Goal: Information Seeking & Learning: Find specific fact

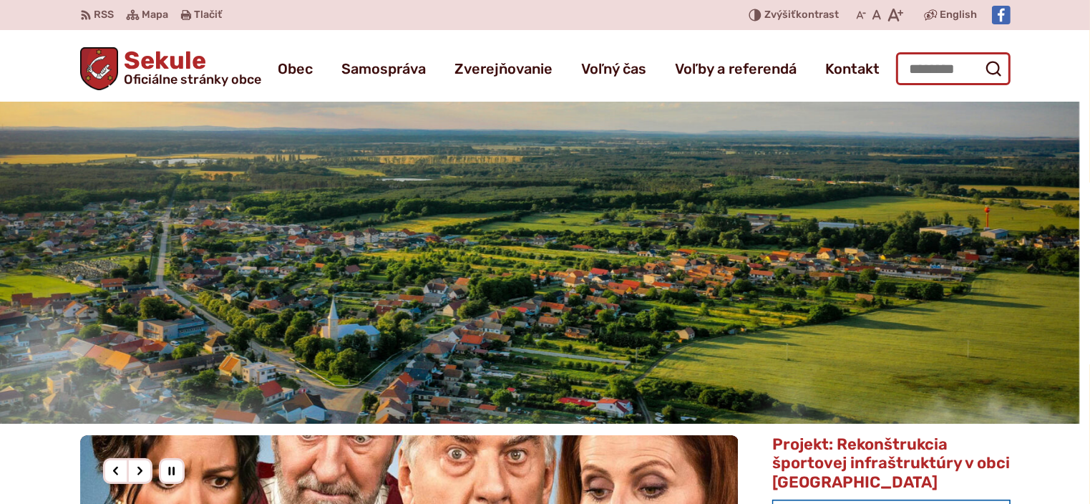
click at [932, 61] on input "Hľadať:" at bounding box center [953, 68] width 115 height 33
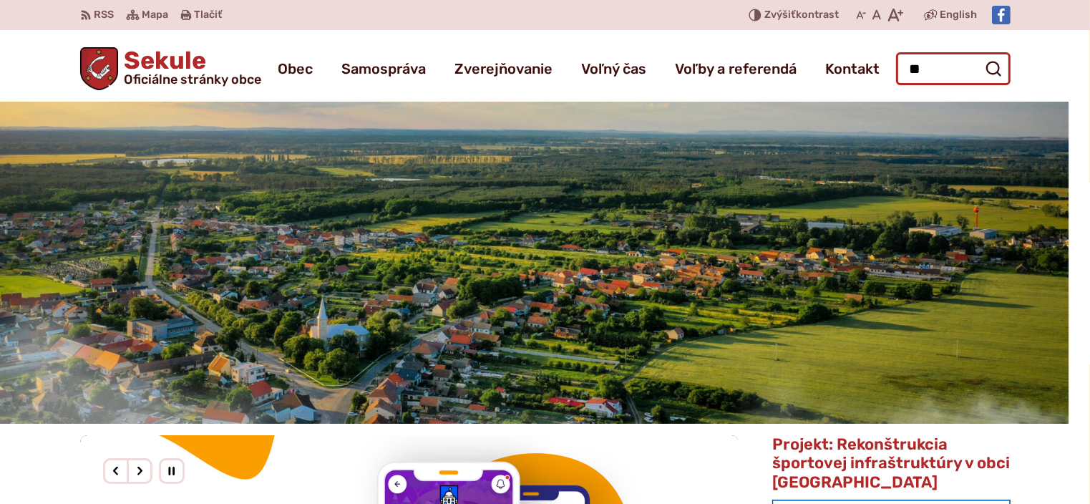
type input "*"
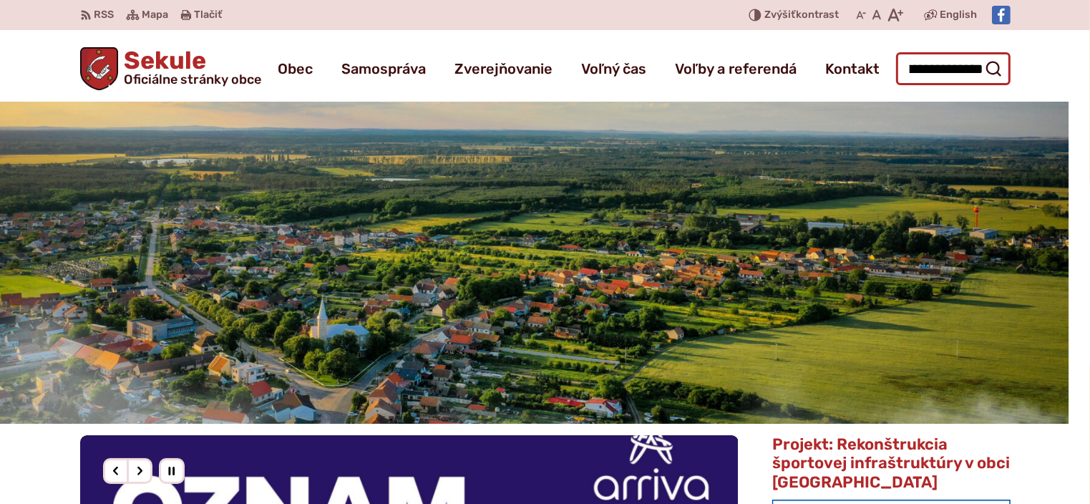
scroll to position [0, 37]
type input "**********"
click at [981, 56] on button "Odoslať vyhľadávací formulár" at bounding box center [994, 69] width 26 height 26
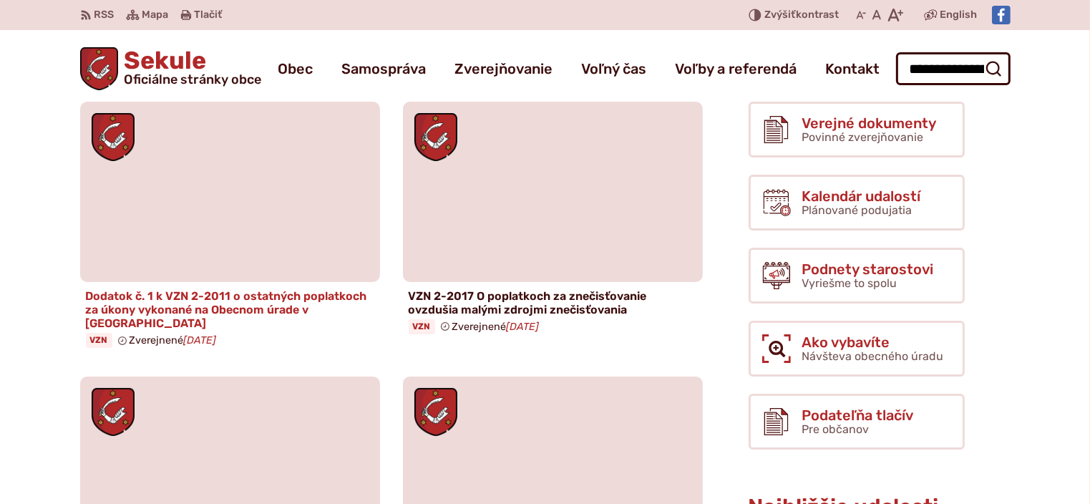
click at [282, 303] on h4 "Dodatok č. 1 k VZN 2-2011 o ostatných poplatkoch za úkony vykonané na Obecnom ú…" at bounding box center [230, 310] width 288 height 42
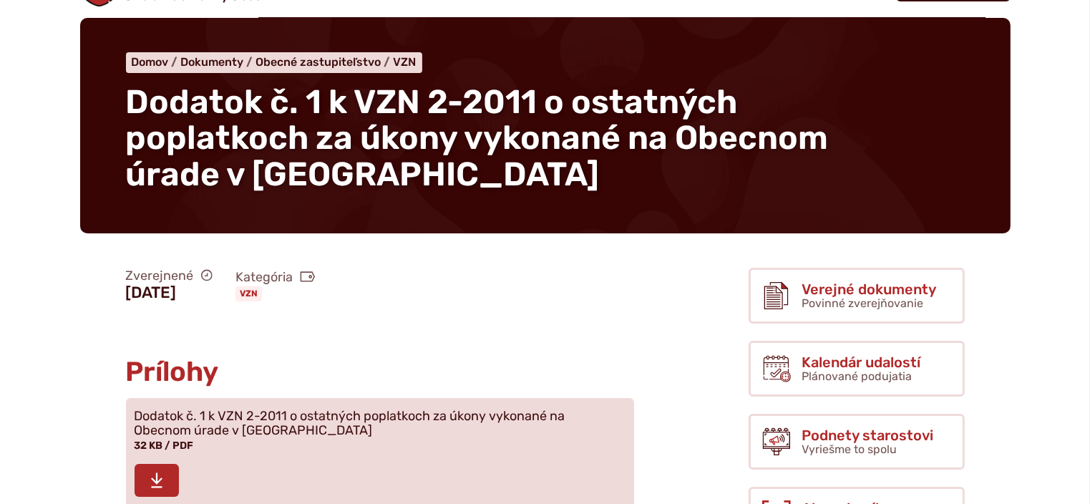
scroll to position [358, 0]
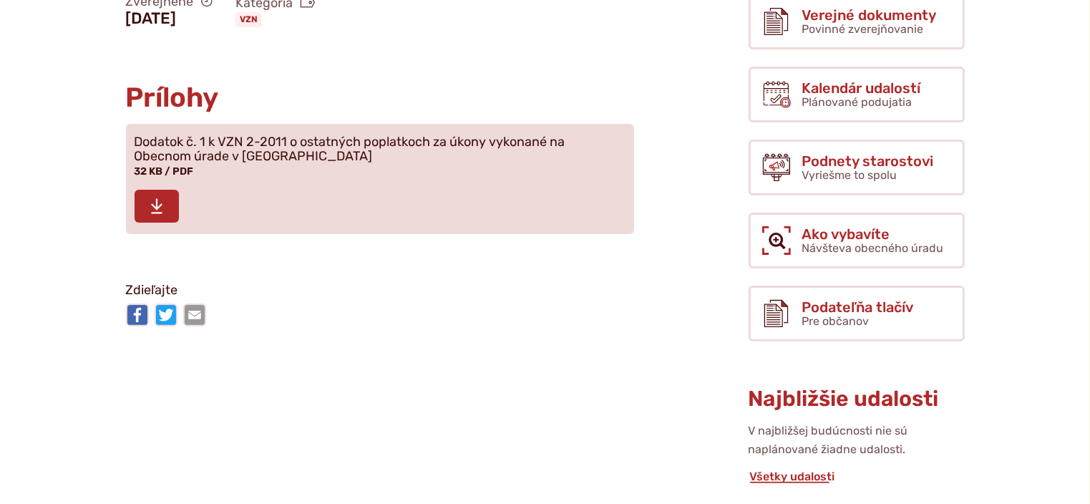
click at [153, 201] on icon at bounding box center [156, 206] width 13 height 17
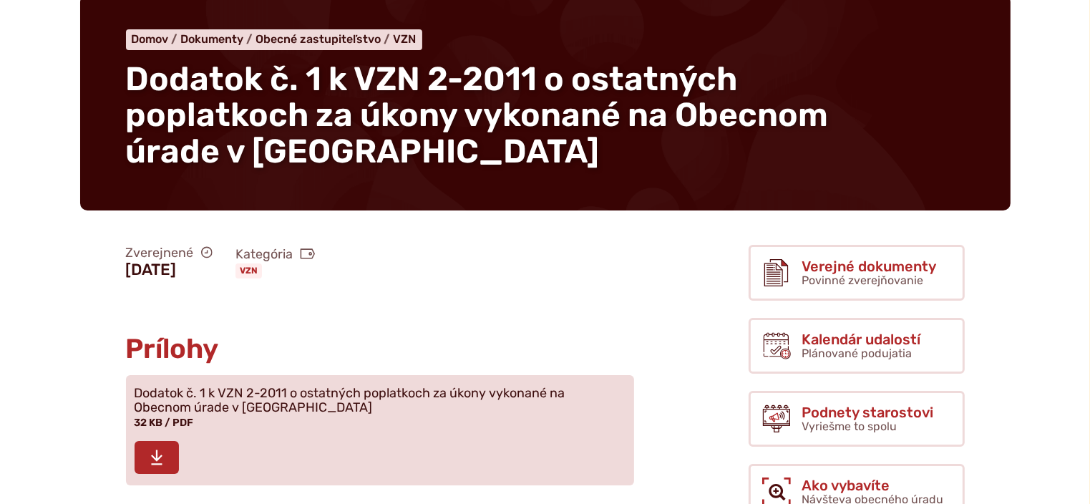
scroll to position [0, 0]
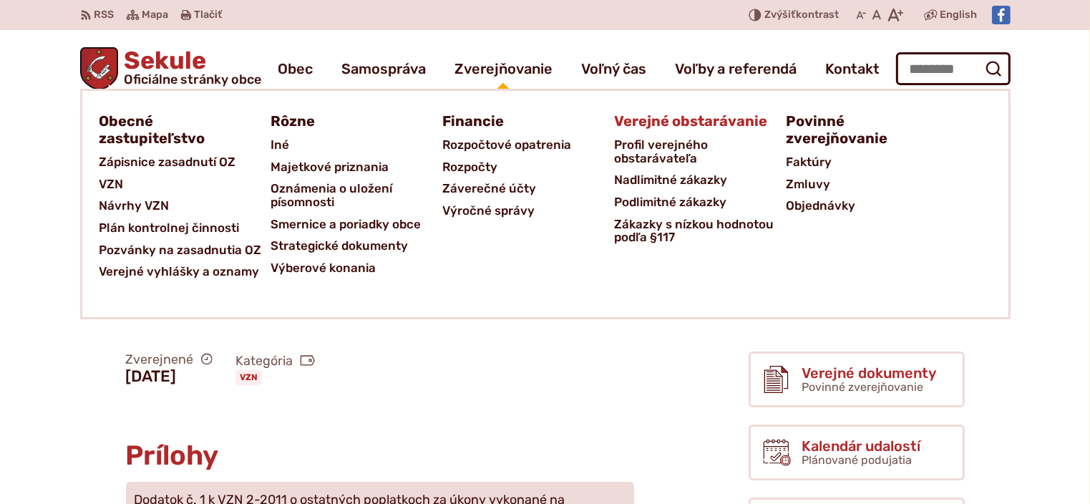
click at [658, 120] on span "Verejné obstarávanie" at bounding box center [691, 121] width 153 height 26
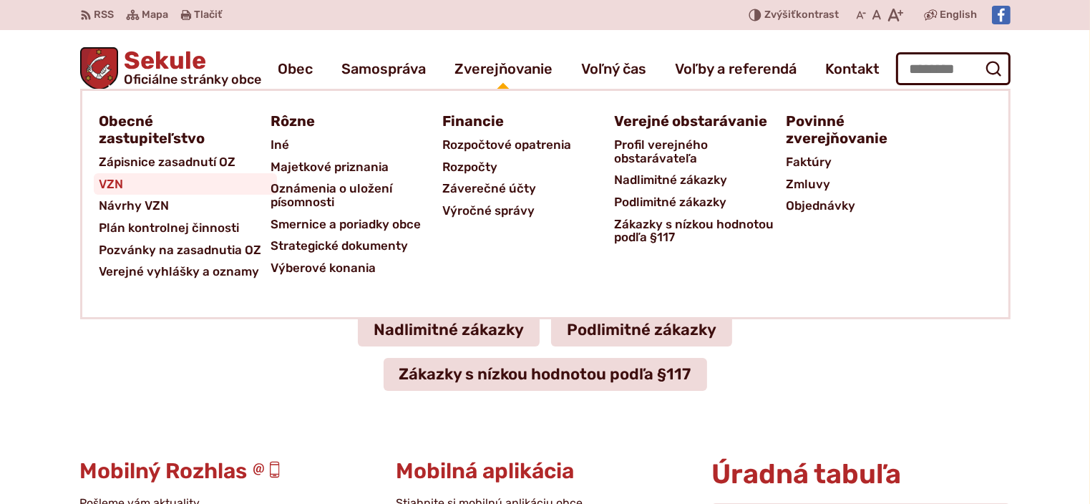
click at [121, 183] on span "VZN" at bounding box center [111, 184] width 24 height 22
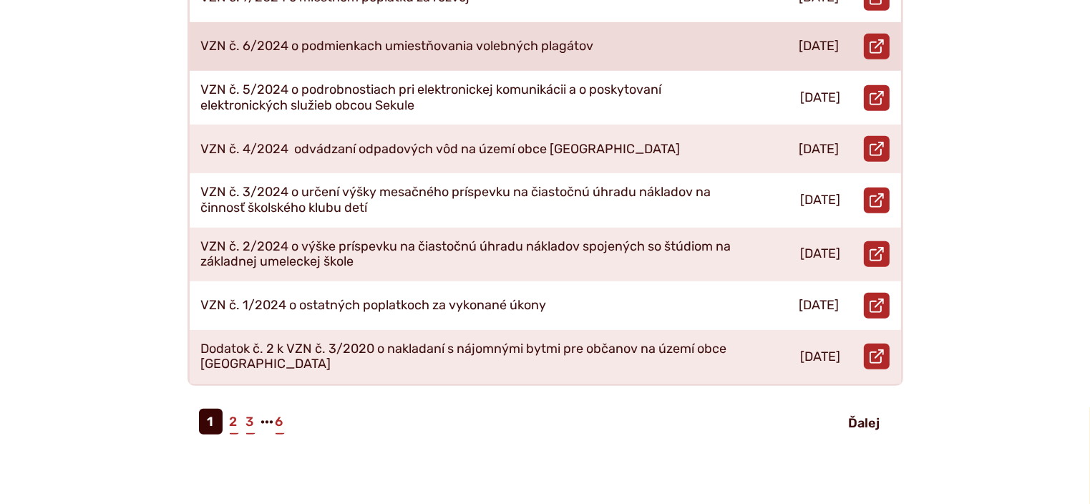
scroll to position [716, 0]
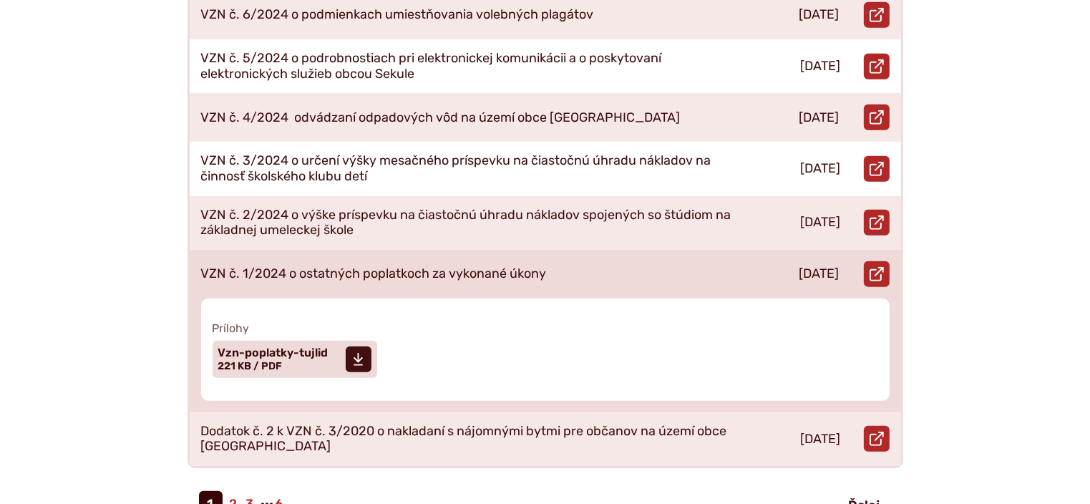
click at [413, 266] on p "VZN č. 1/2024 o ostatných poplatkoch za vykonané úkony" at bounding box center [374, 274] width 346 height 16
click at [271, 360] on span "Veľkosť a typ súboru 221 KB / PDF" at bounding box center [250, 366] width 64 height 12
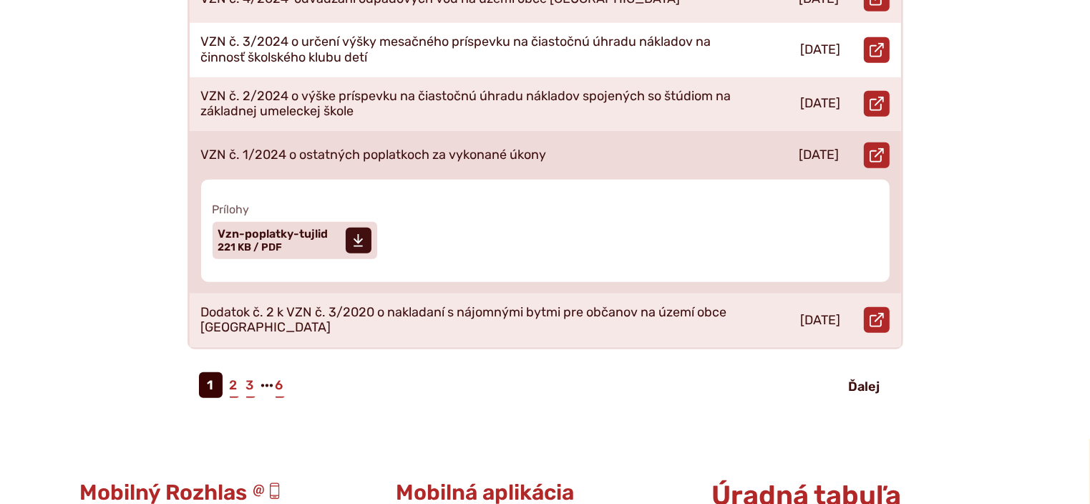
scroll to position [859, 0]
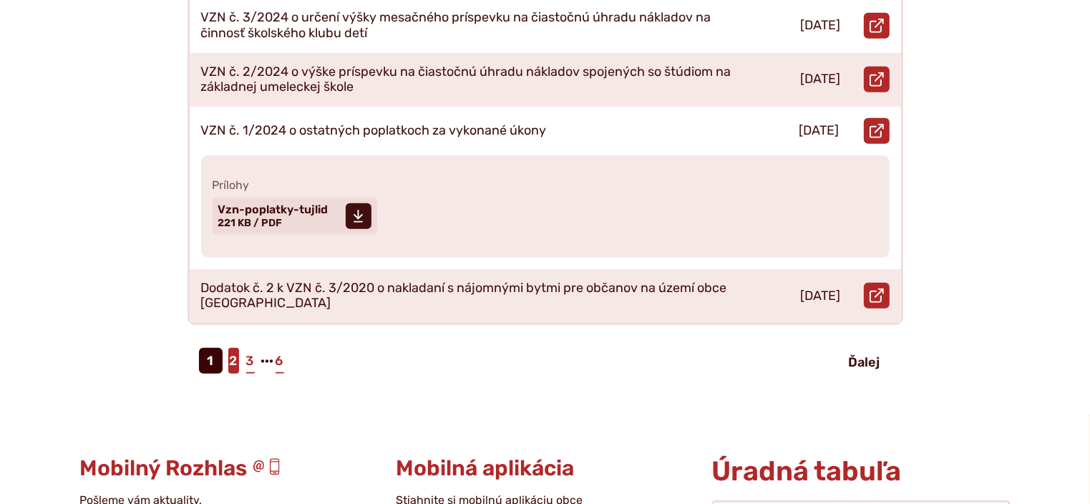
click at [229, 348] on link "2" at bounding box center [233, 361] width 11 height 26
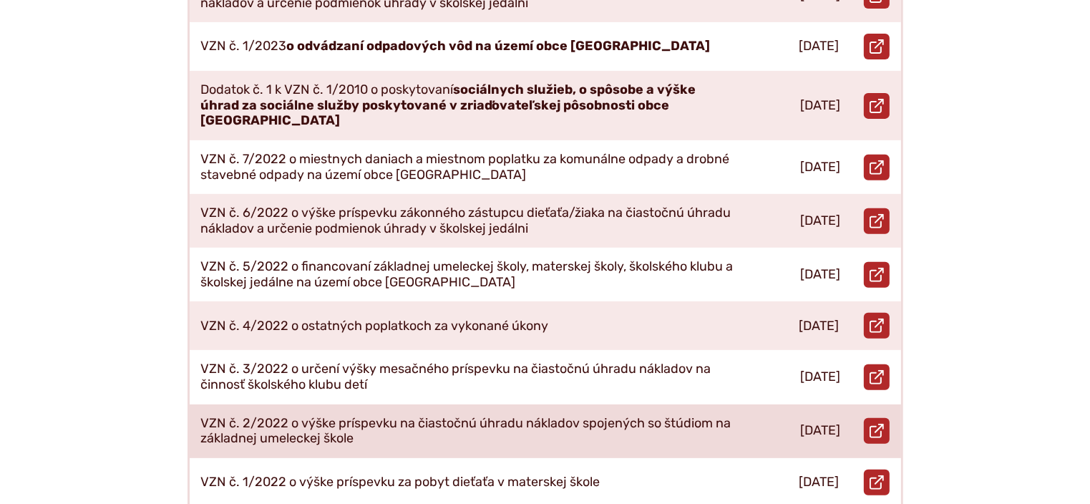
scroll to position [573, 0]
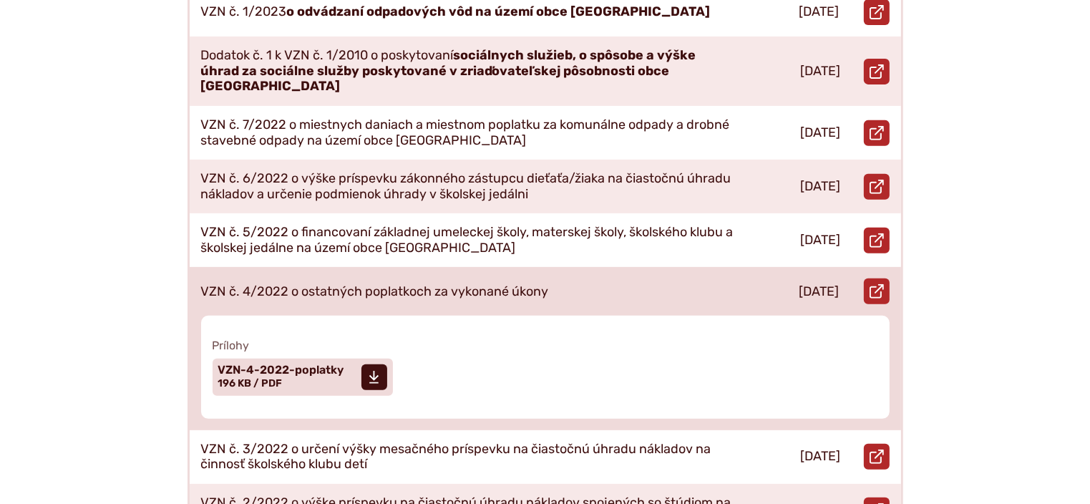
click at [476, 284] on p "VZN č. 4/2022 o ostatných poplatkoch za vykonané úkony" at bounding box center [375, 292] width 348 height 16
click at [366, 364] on span at bounding box center [374, 377] width 26 height 26
